Goal: Task Accomplishment & Management: Manage account settings

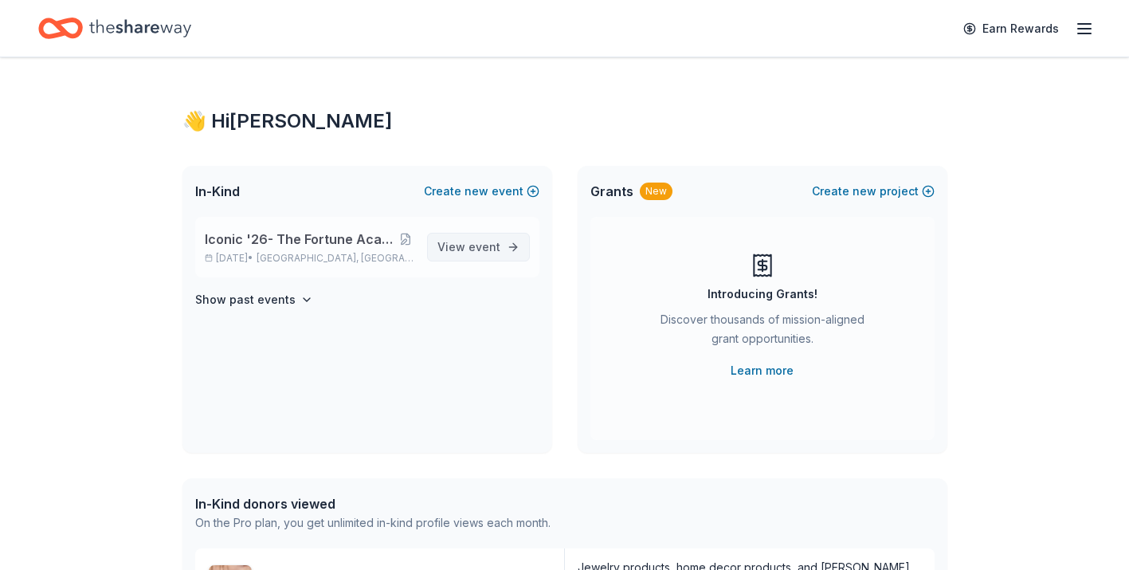
click at [469, 256] on span "View event" at bounding box center [469, 246] width 63 height 19
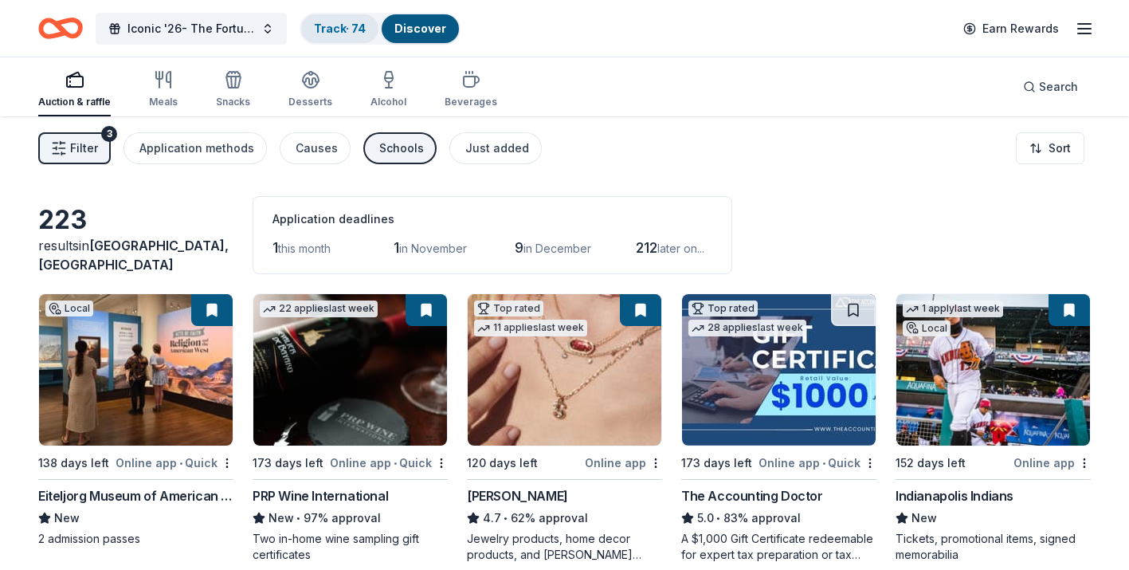
click at [324, 32] on link "Track · 74" at bounding box center [340, 29] width 52 height 14
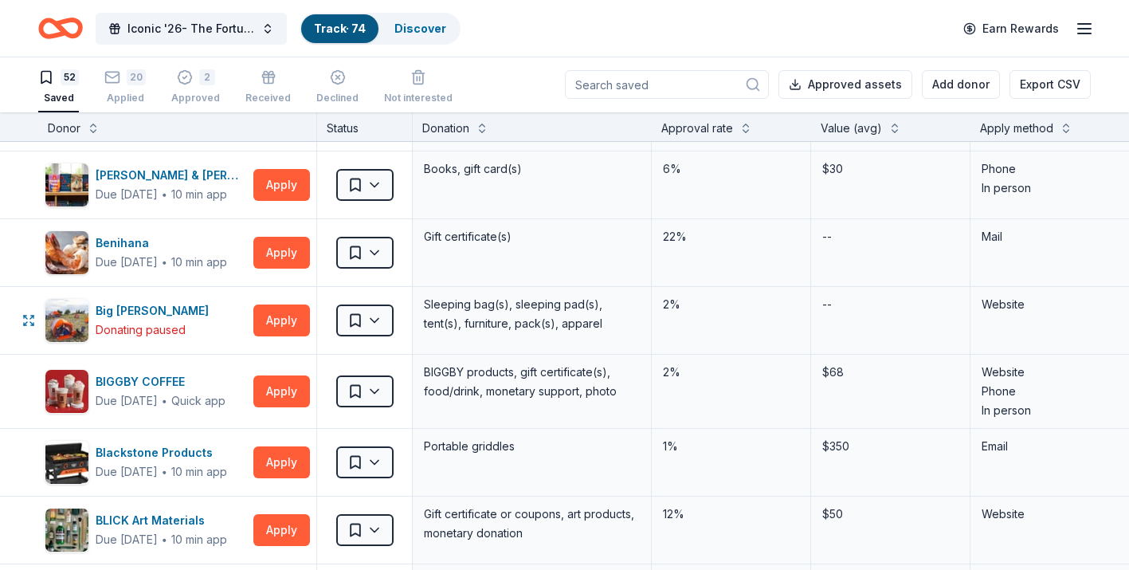
scroll to position [273, 0]
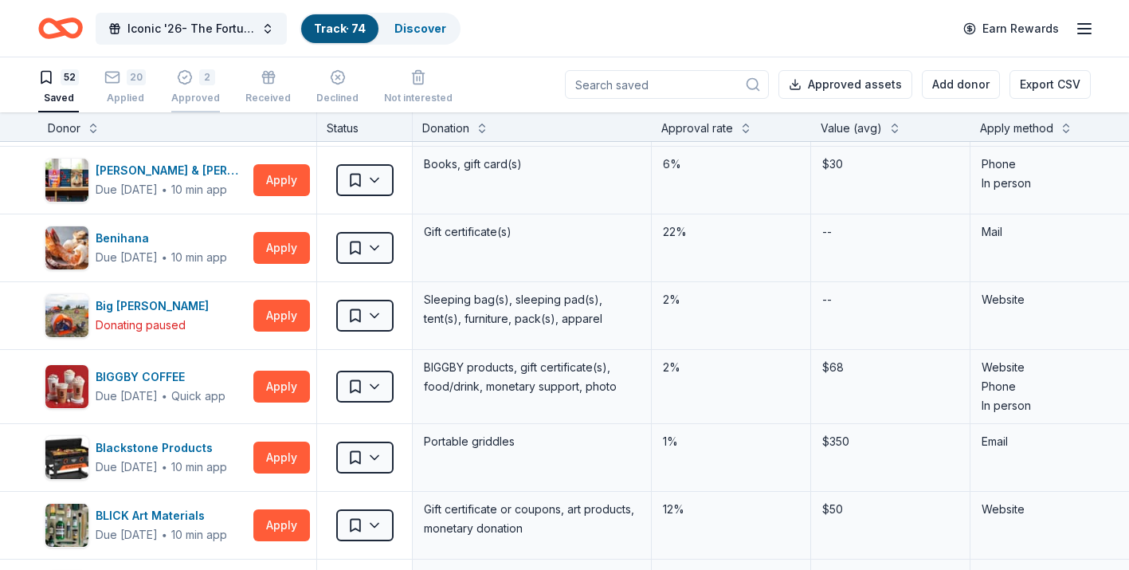
click at [194, 92] on div "Approved" at bounding box center [195, 98] width 49 height 13
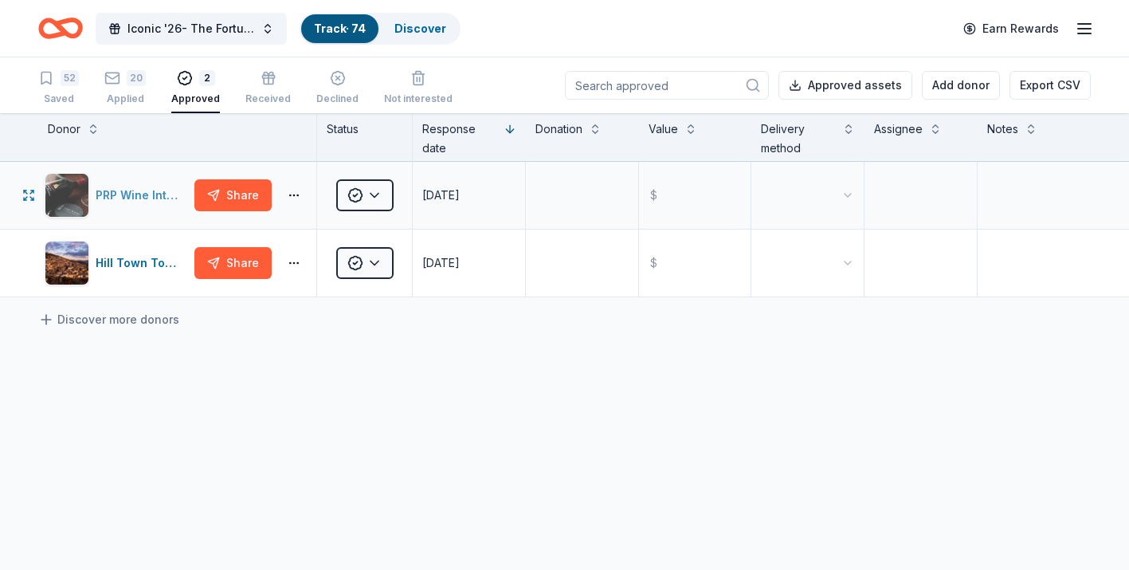
click at [151, 200] on div "PRP Wine International" at bounding box center [142, 195] width 92 height 19
click at [120, 95] on div "Applied" at bounding box center [124, 98] width 41 height 13
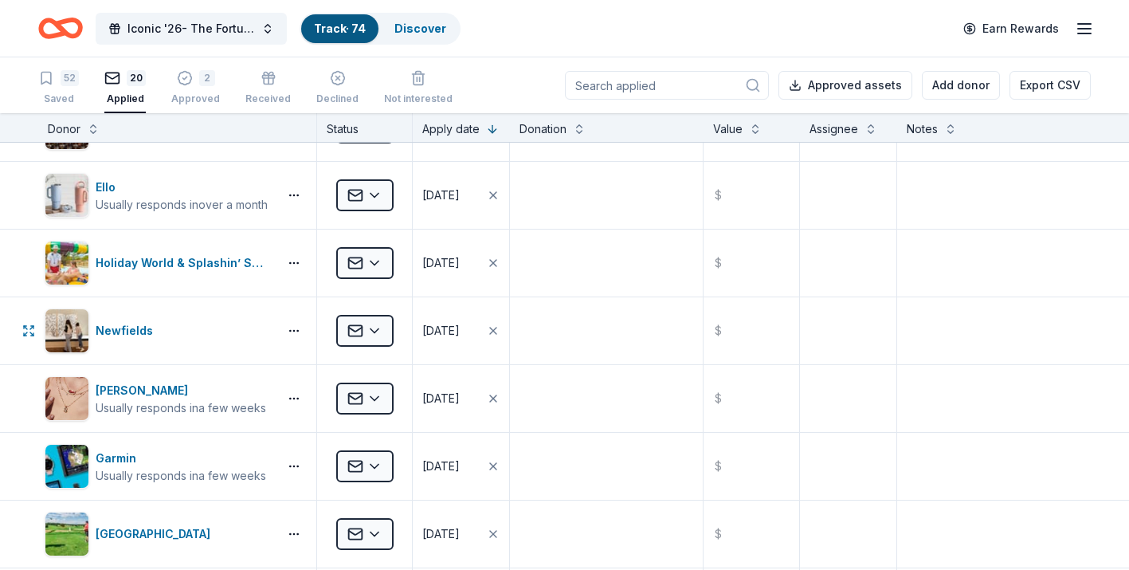
scroll to position [594, 0]
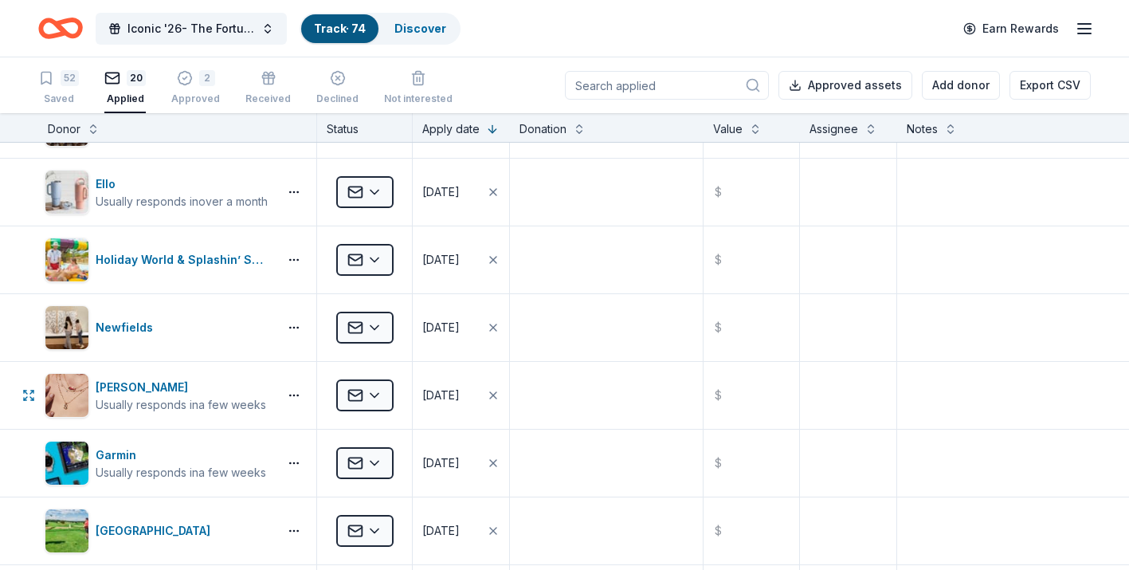
click at [379, 396] on html "Iconic '26- The Fortune Academy Presents the Roaring 20's Track · 74 Discover E…" at bounding box center [564, 285] width 1129 height 570
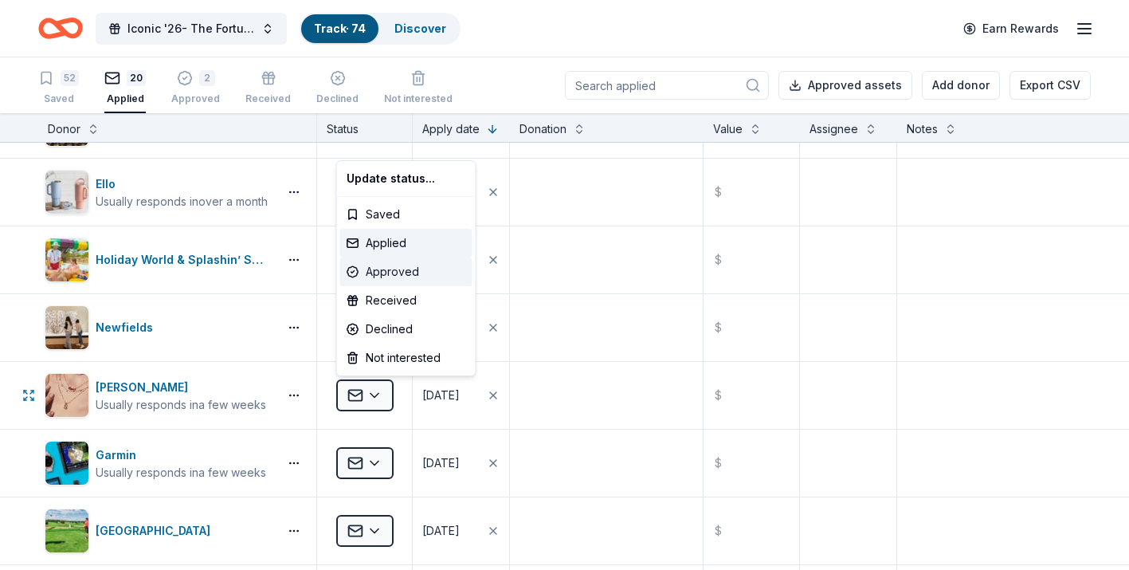
click at [394, 279] on div "Approved" at bounding box center [406, 271] width 132 height 29
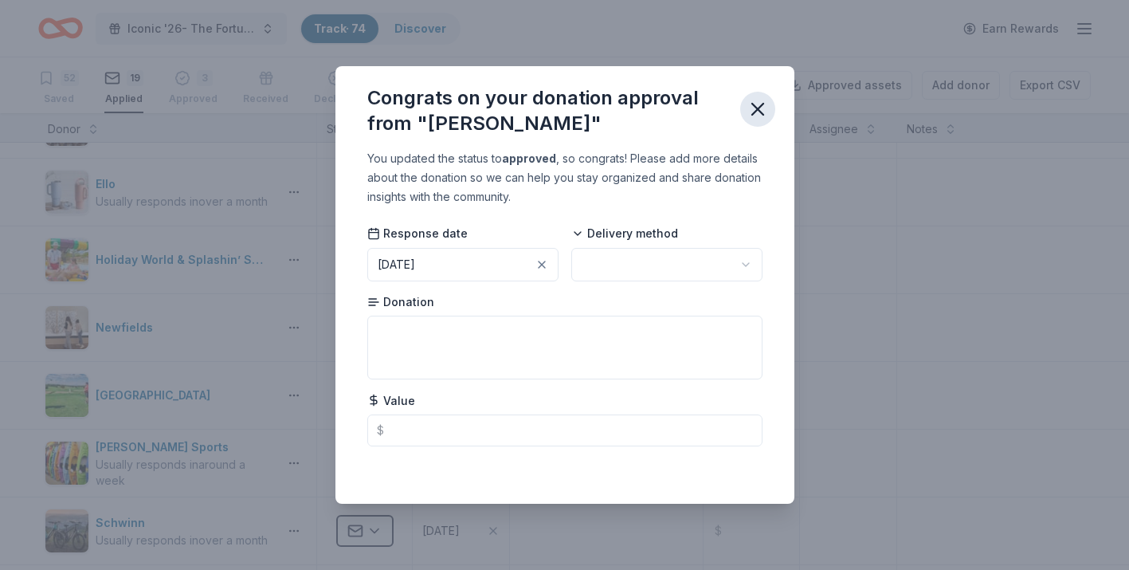
click at [752, 111] on icon "button" at bounding box center [758, 109] width 22 height 22
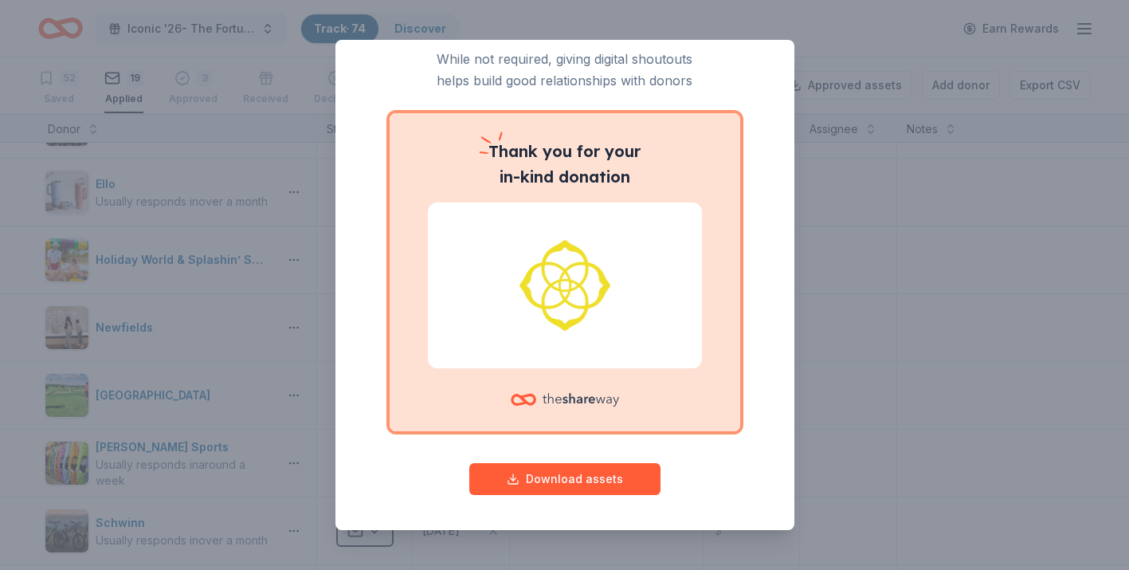
scroll to position [0, 0]
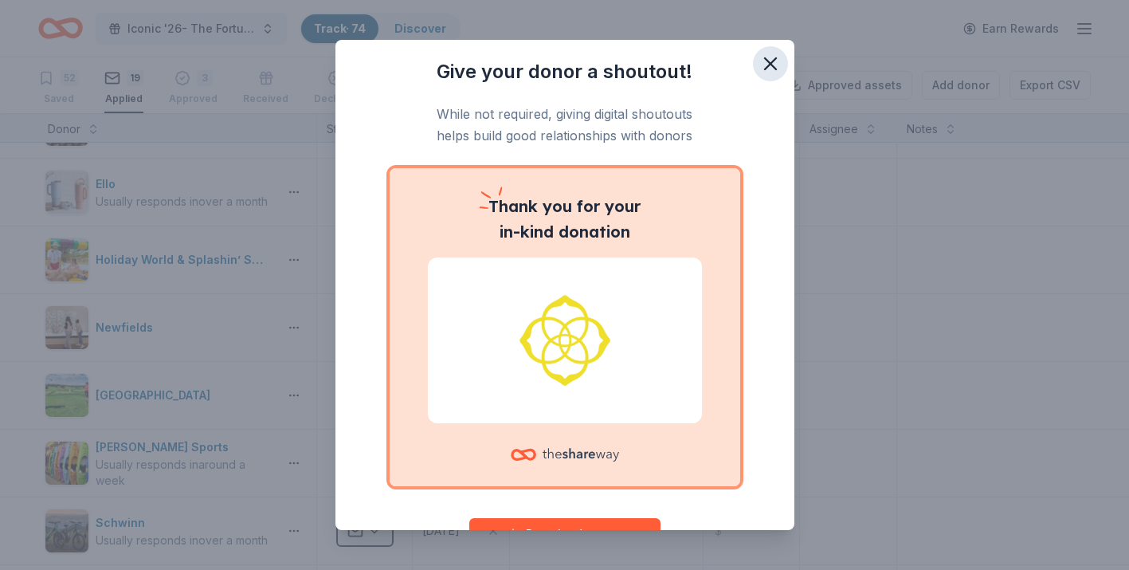
click at [774, 60] on icon "button" at bounding box center [770, 63] width 11 height 11
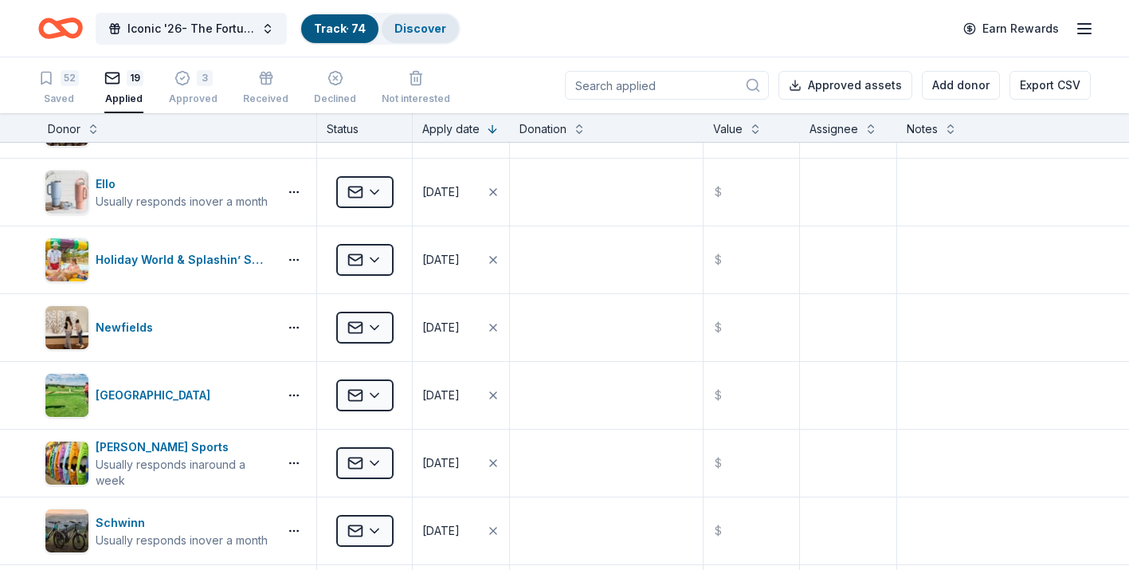
click at [419, 33] on link "Discover" at bounding box center [420, 29] width 52 height 14
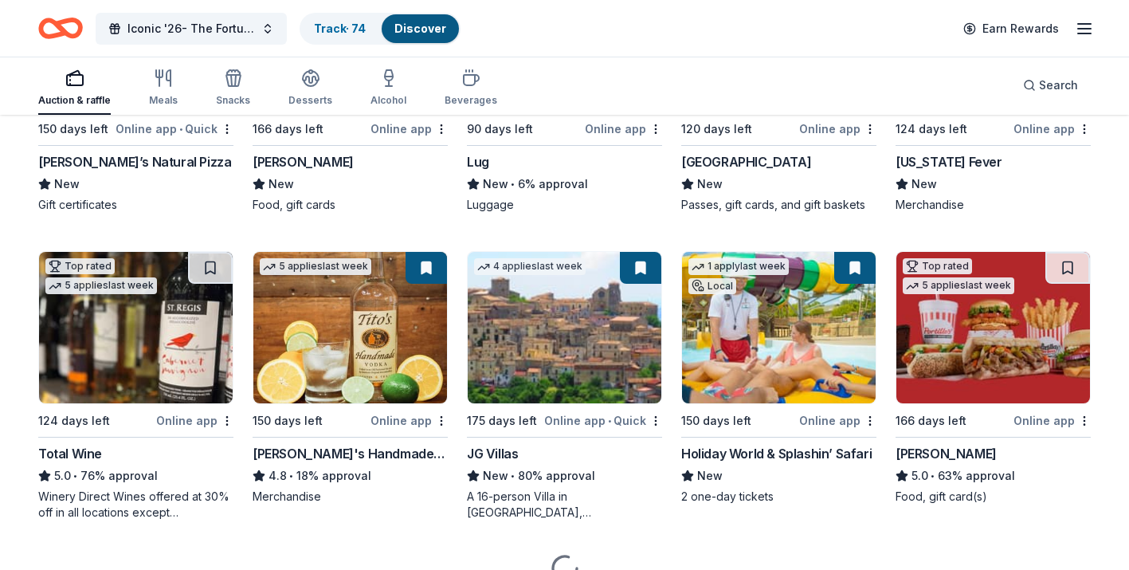
scroll to position [2799, 0]
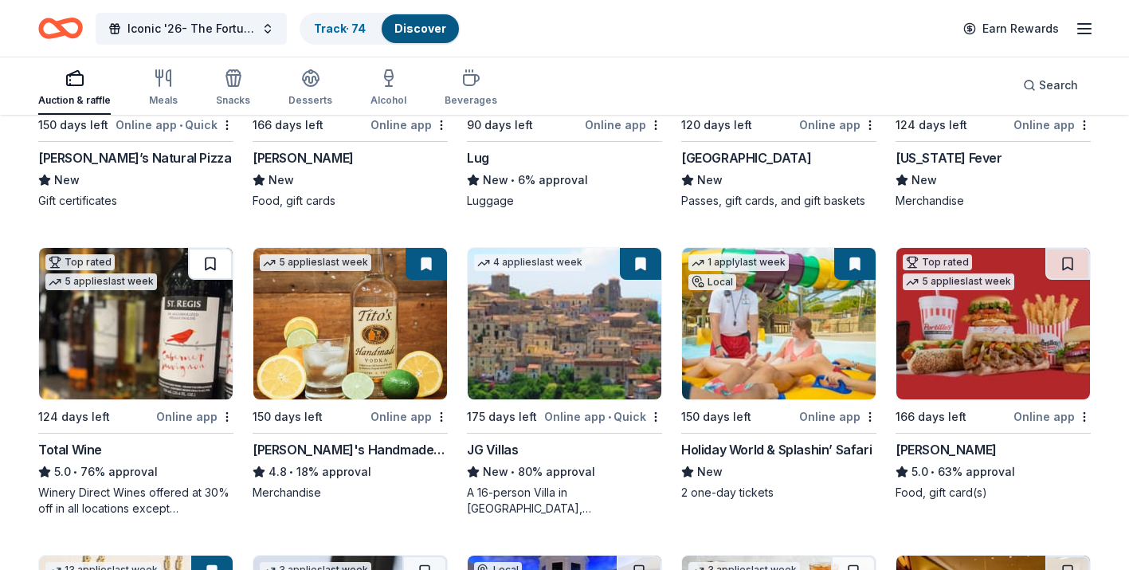
click at [203, 269] on button at bounding box center [210, 264] width 45 height 32
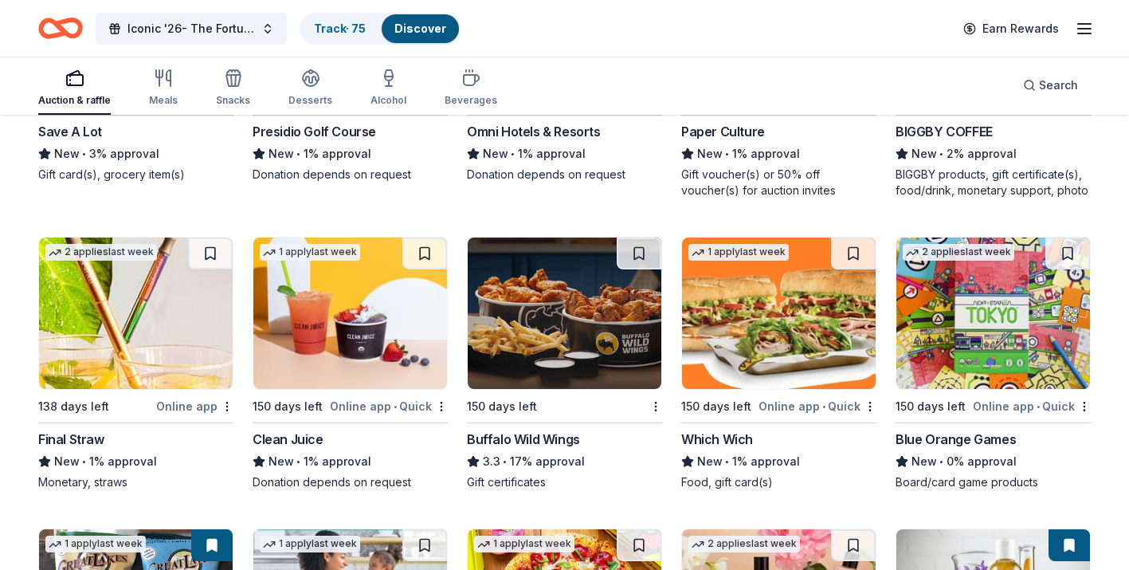
scroll to position [9486, 0]
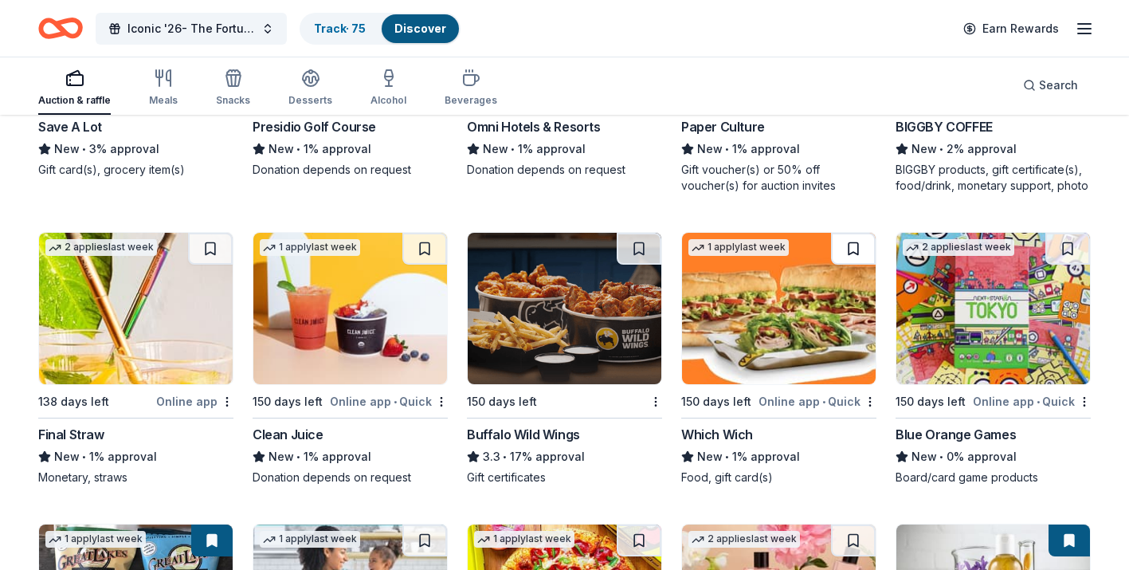
click at [857, 247] on button at bounding box center [853, 249] width 45 height 32
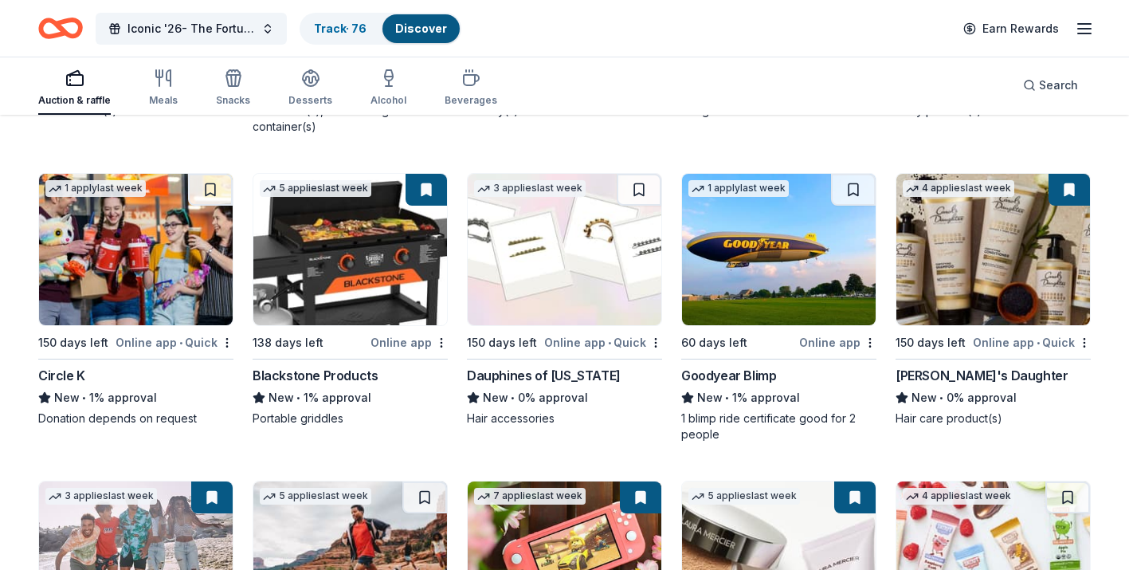
scroll to position [12590, 0]
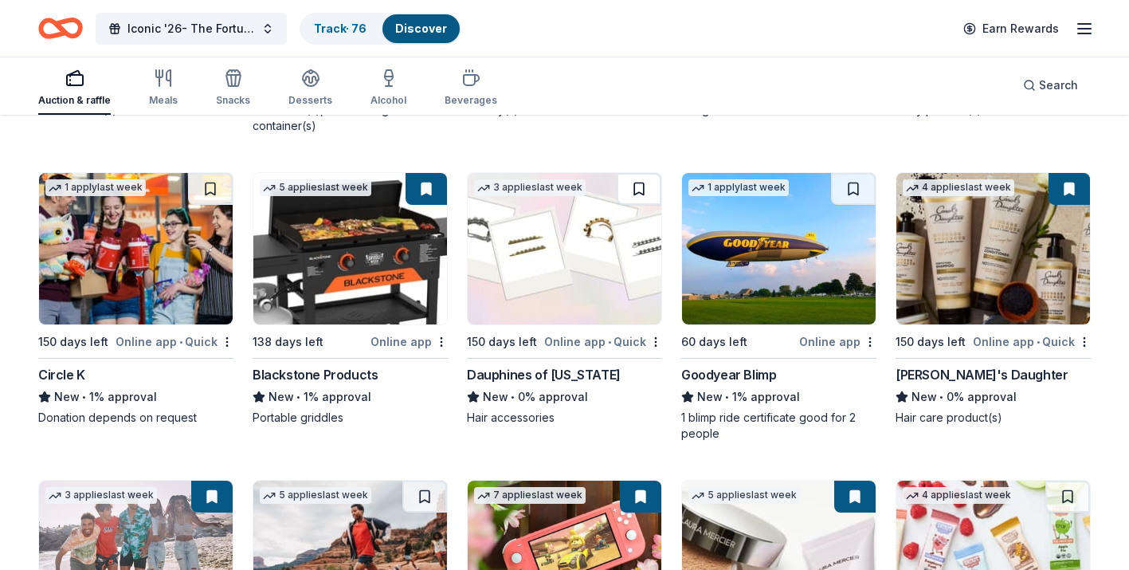
click at [635, 183] on button at bounding box center [639, 189] width 45 height 32
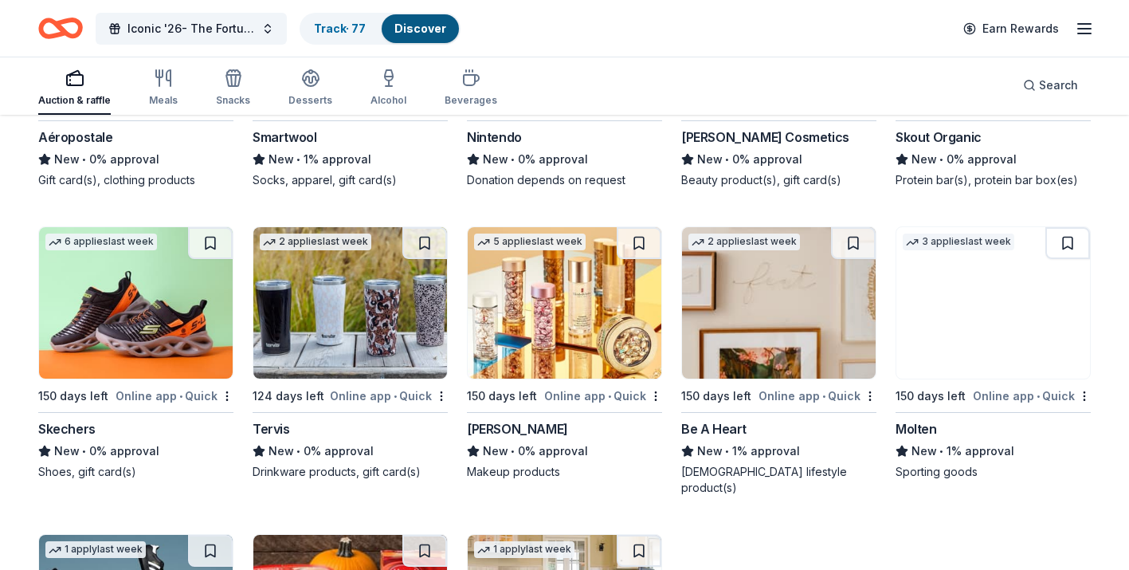
scroll to position [13137, 0]
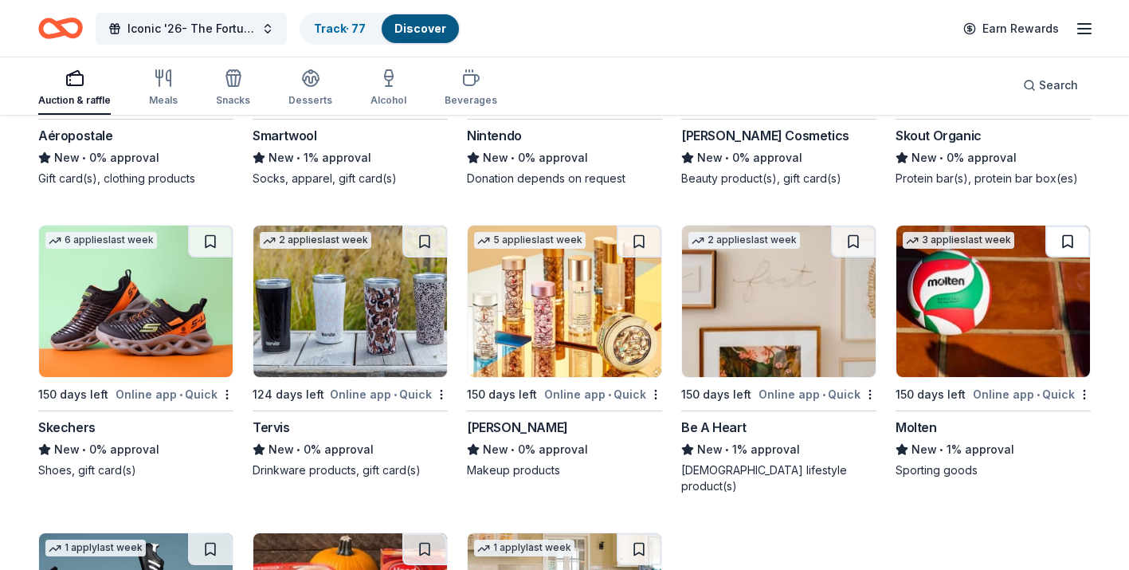
click at [1070, 240] on button at bounding box center [1068, 242] width 45 height 32
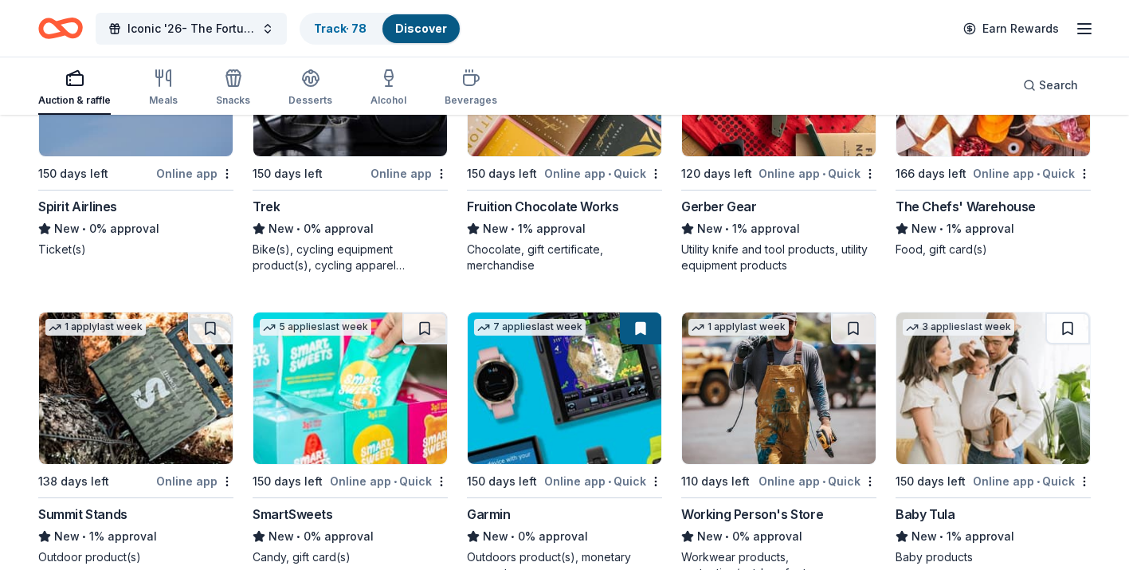
scroll to position [11800, 0]
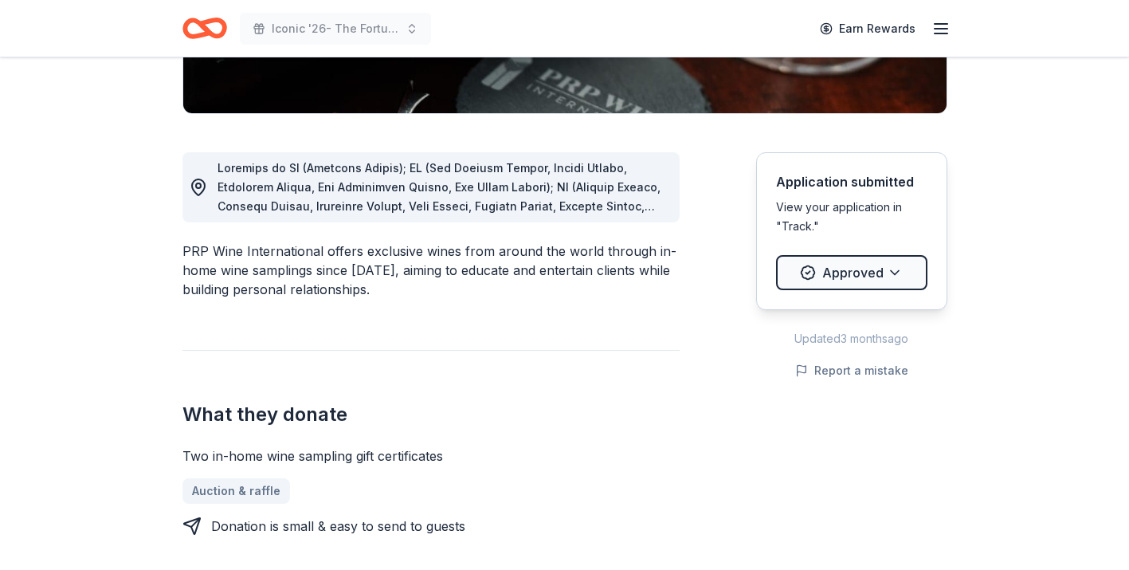
scroll to position [387, 0]
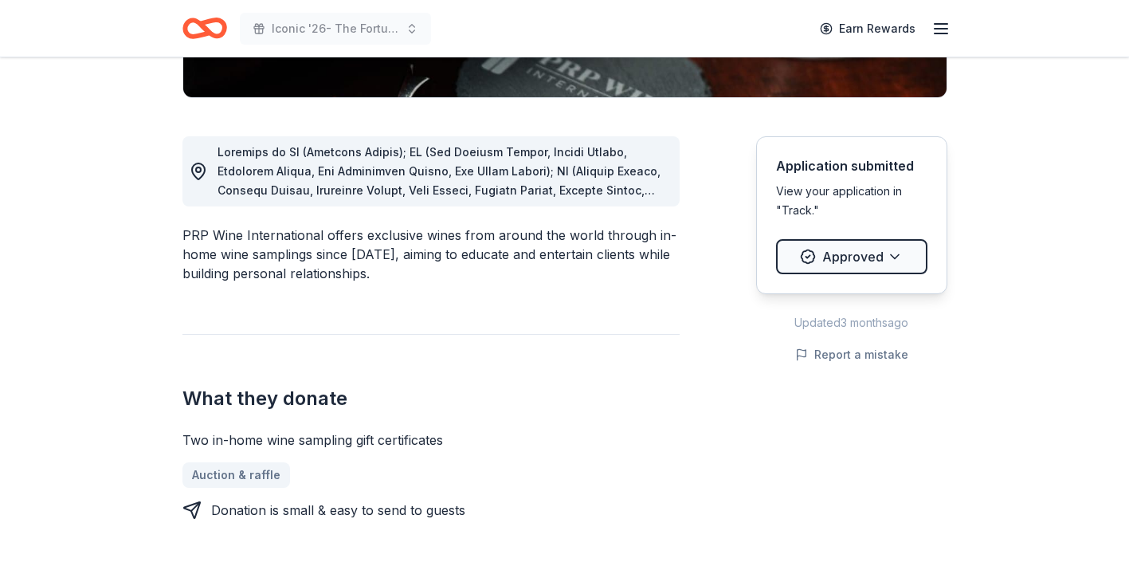
click at [650, 187] on span at bounding box center [442, 371] width 449 height 453
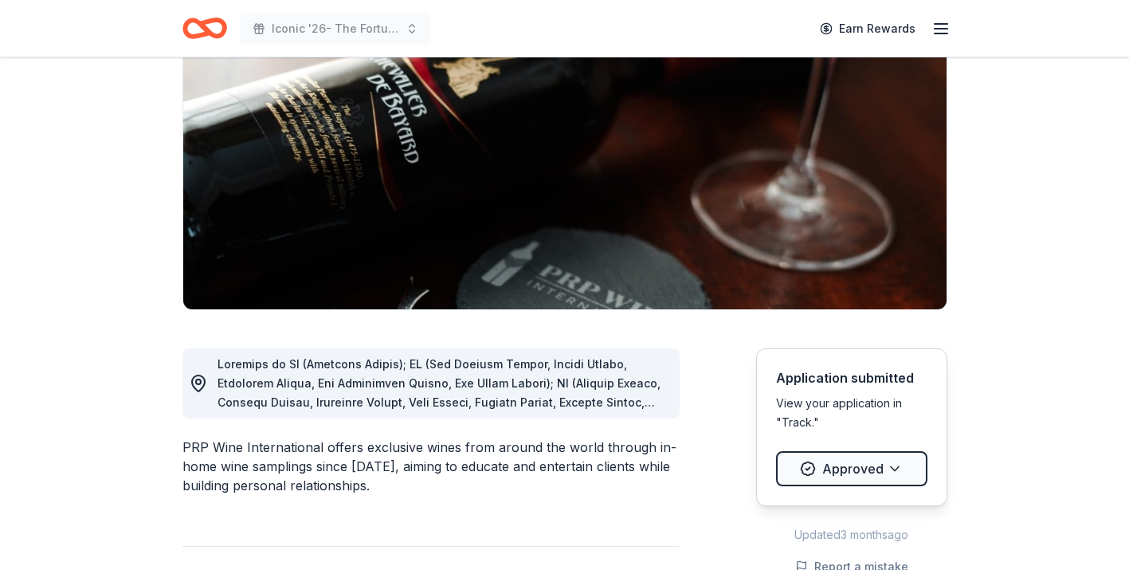
scroll to position [202, 0]
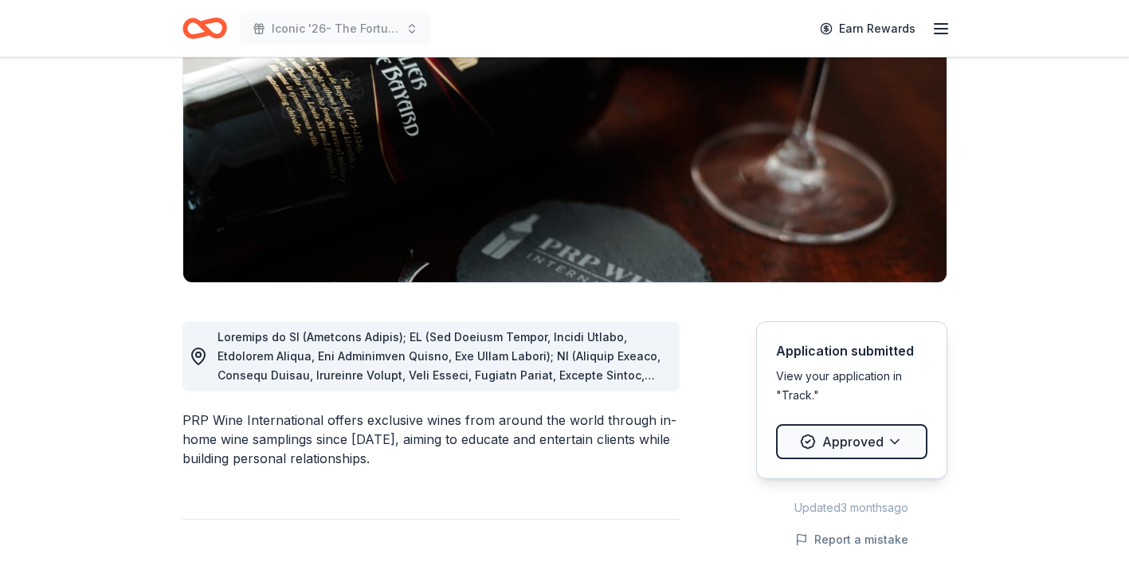
click at [447, 368] on span at bounding box center [442, 556] width 449 height 453
click at [593, 367] on div at bounding box center [442, 356] width 449 height 57
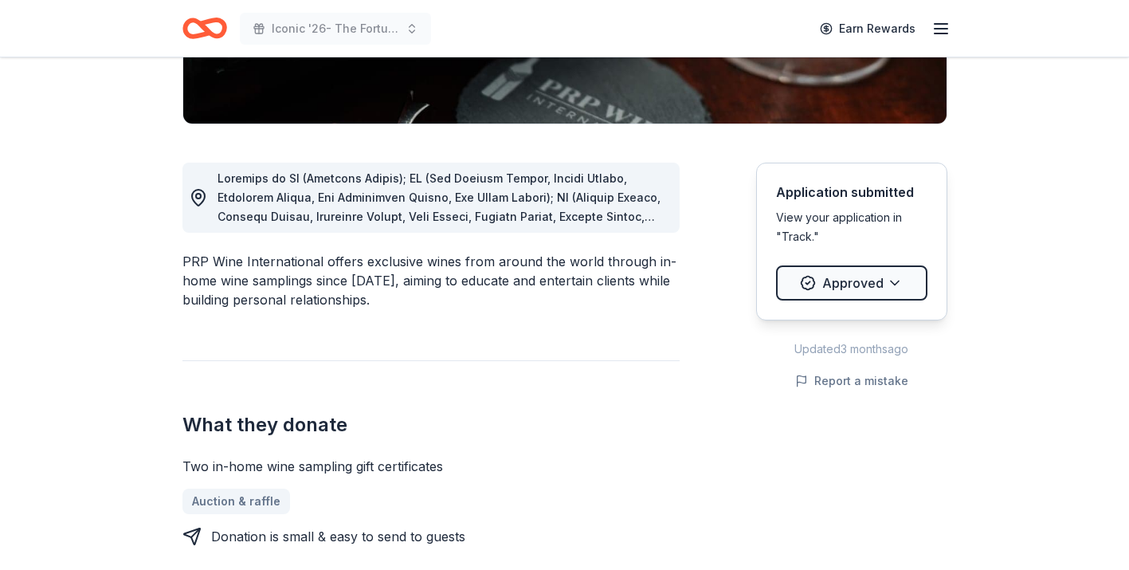
scroll to position [359, 0]
click at [196, 196] on circle at bounding box center [198, 196] width 5 height 5
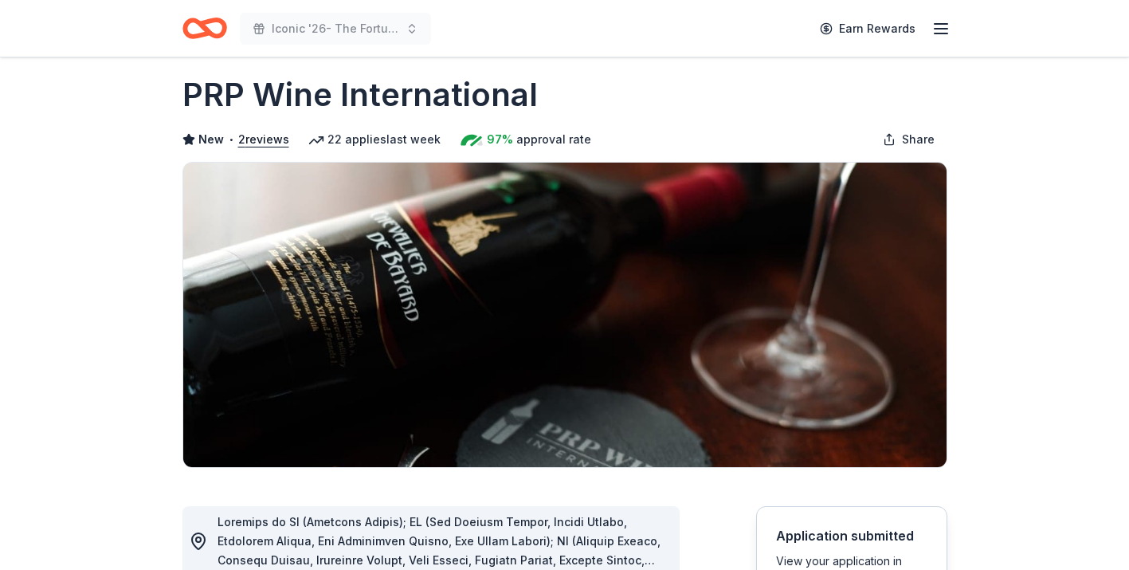
scroll to position [0, 0]
